Goal: Information Seeking & Learning: Learn about a topic

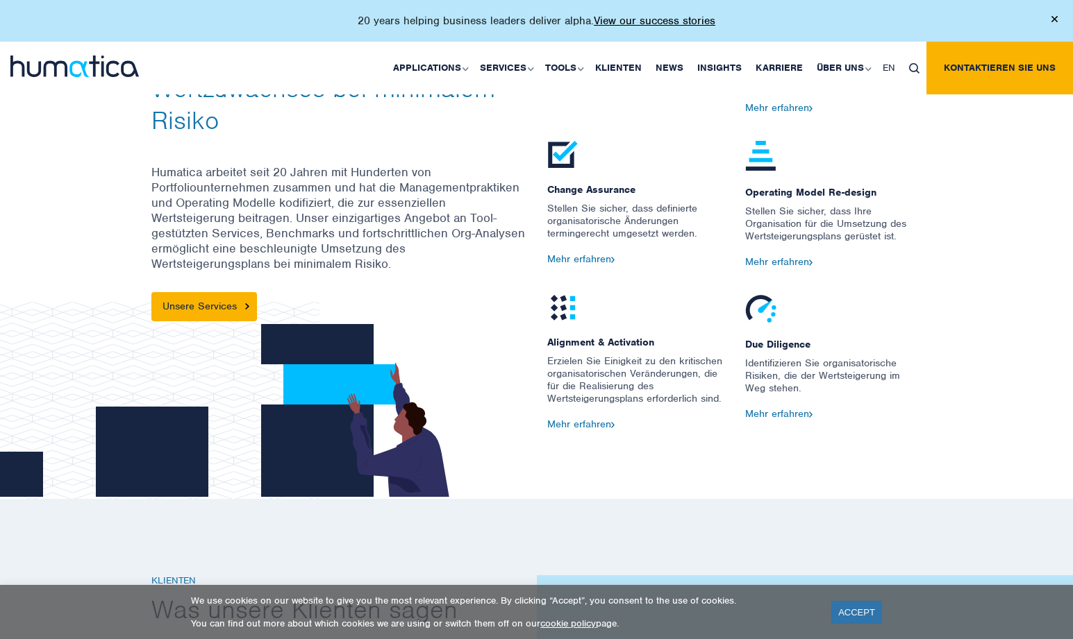
scroll to position [1657, 0]
click at [768, 63] on link "Karriere" at bounding box center [778, 68] width 61 height 53
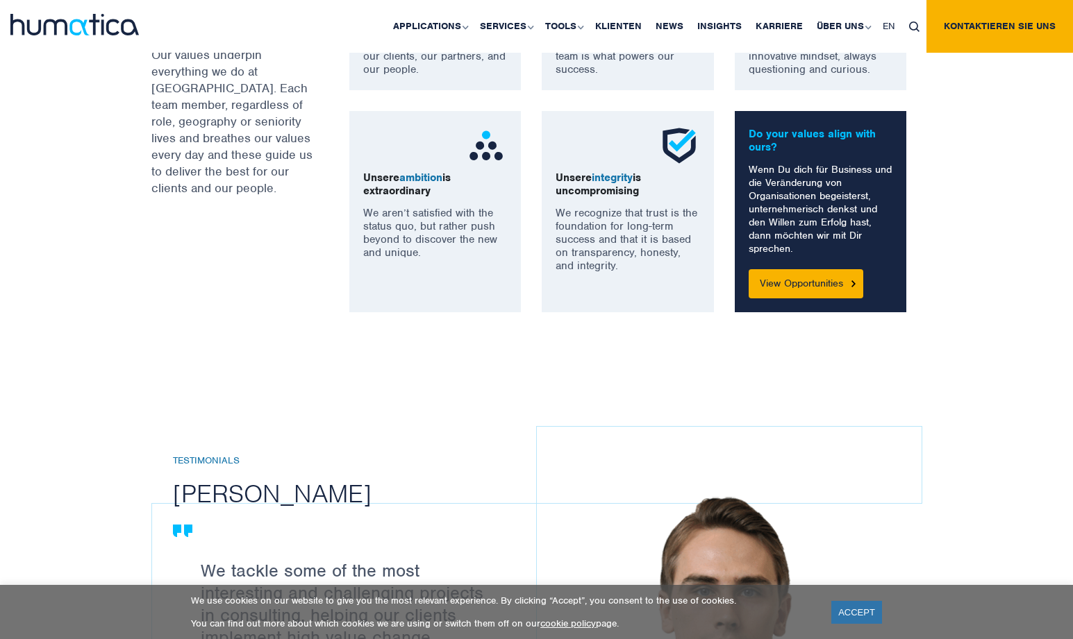
scroll to position [1166, 0]
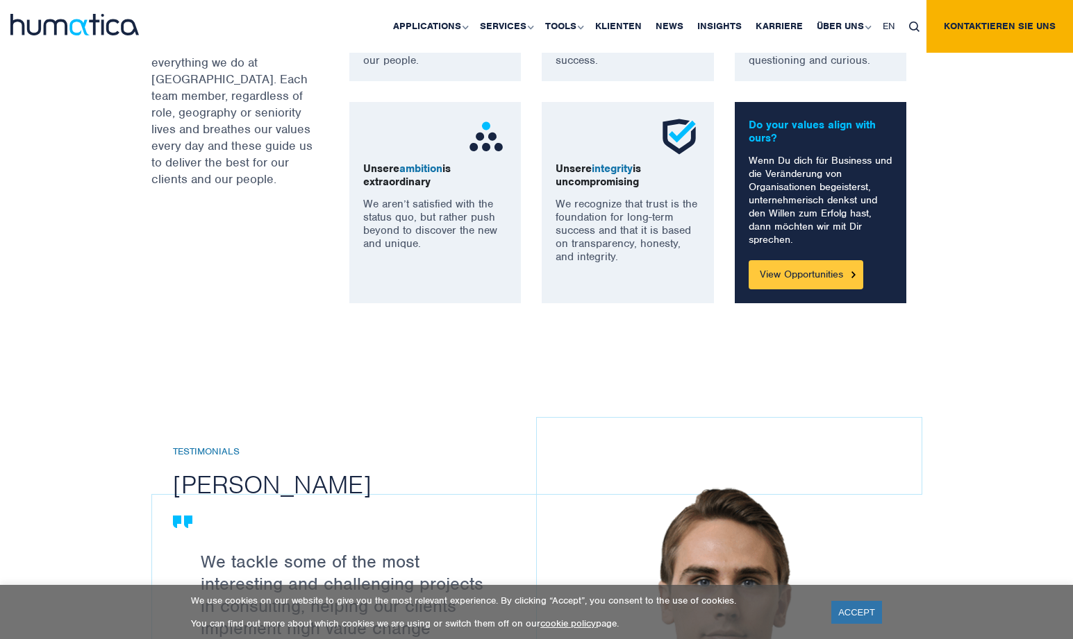
click at [813, 274] on link "View Opportunities" at bounding box center [805, 274] width 115 height 29
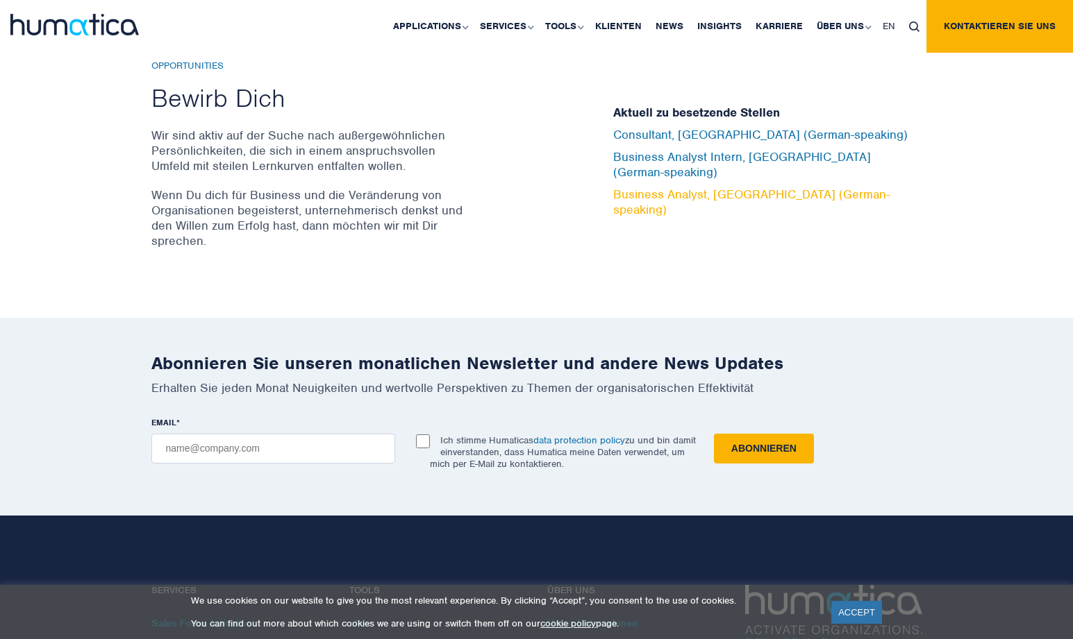
click at [653, 187] on link "Business Analyst, [GEOGRAPHIC_DATA] (German-speaking)" at bounding box center [751, 202] width 276 height 31
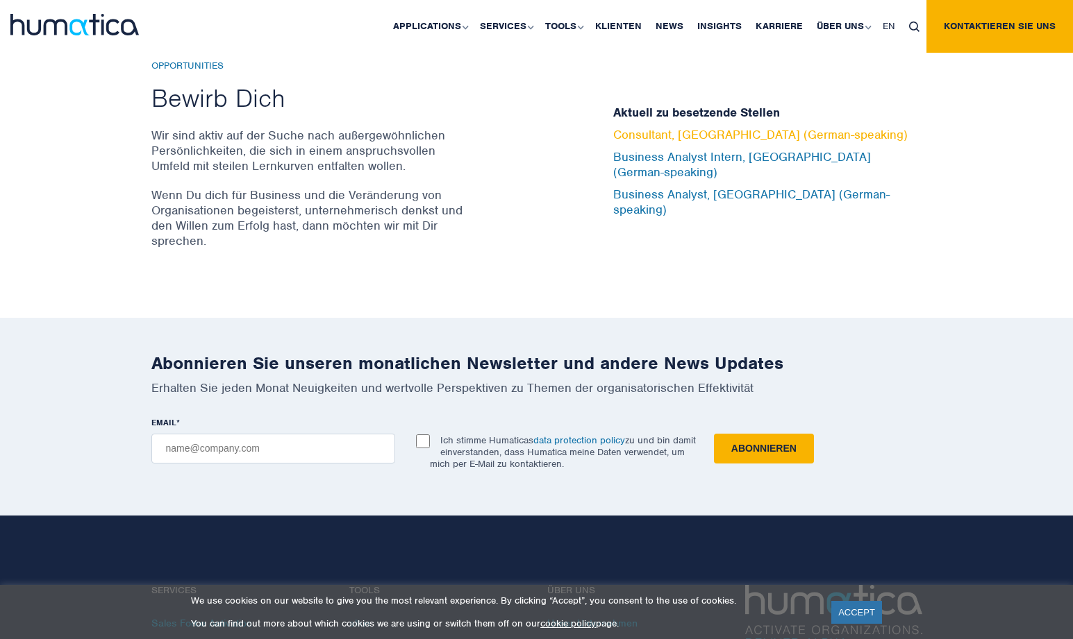
click at [668, 142] on link "Consultant, Munich (German-speaking)" at bounding box center [760, 134] width 294 height 15
click at [623, 142] on link "Consultant, Munich (German-speaking)" at bounding box center [760, 134] width 294 height 15
